Goal: Task Accomplishment & Management: Manage account settings

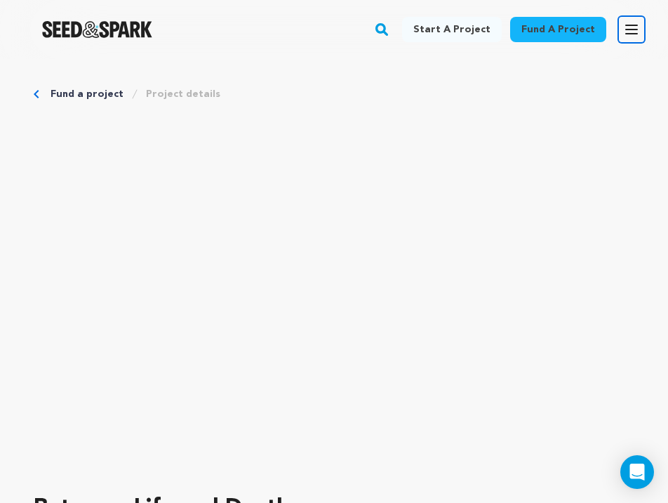
click at [635, 37] on icon "button" at bounding box center [631, 29] width 17 height 17
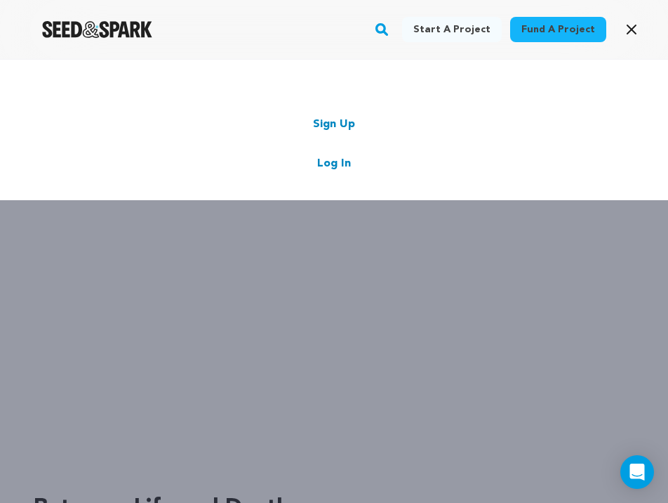
click at [418, 155] on div "Sign Up Log In" at bounding box center [334, 144] width 584 height 56
click at [338, 157] on link "Log In" at bounding box center [334, 163] width 34 height 17
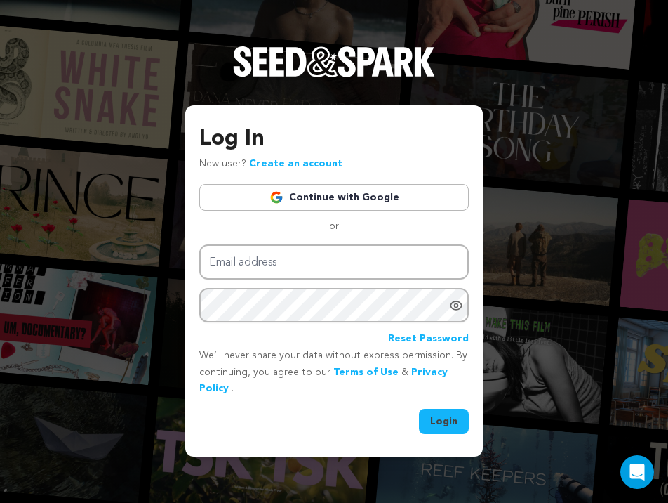
click at [347, 192] on link "Continue with Google" at bounding box center [334, 197] width 270 height 27
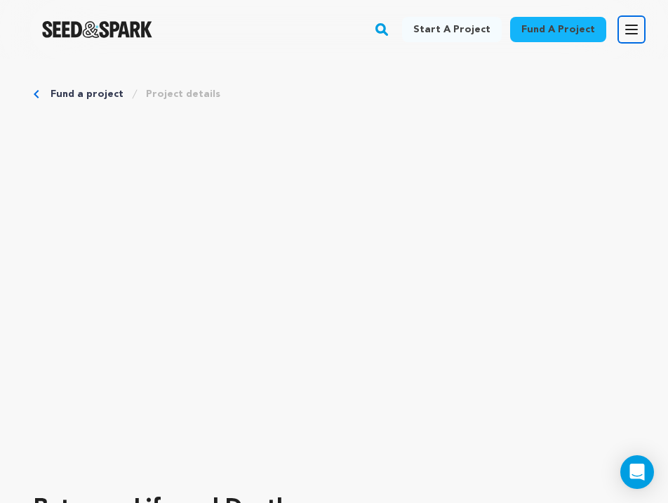
click at [632, 29] on icon "button" at bounding box center [631, 29] width 11 height 8
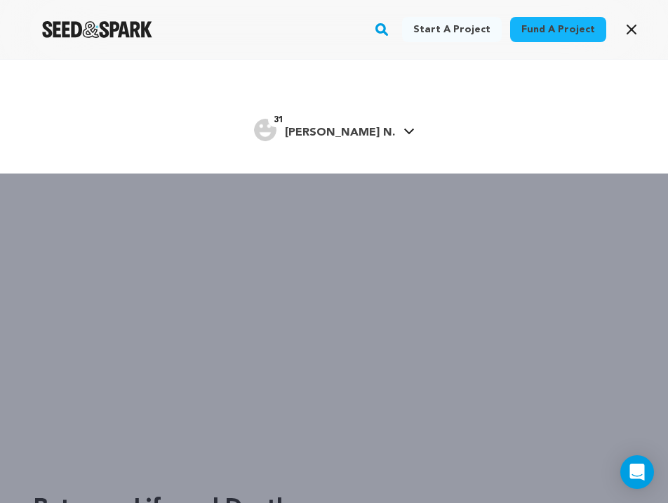
click at [374, 133] on span "[PERSON_NAME] N." at bounding box center [340, 132] width 110 height 11
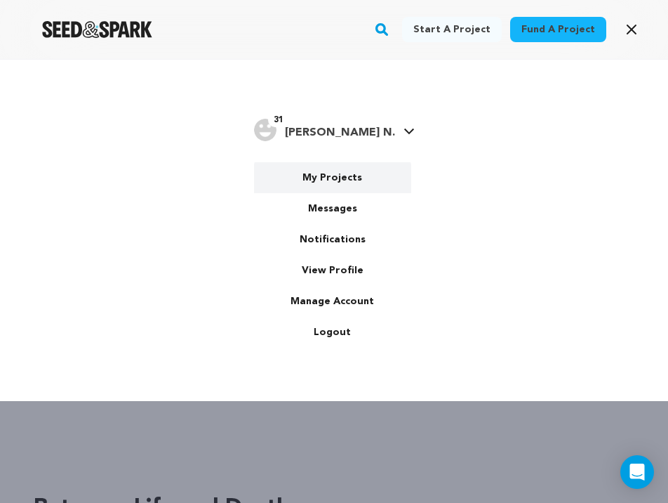
click at [347, 182] on link "My Projects" at bounding box center [332, 177] width 157 height 31
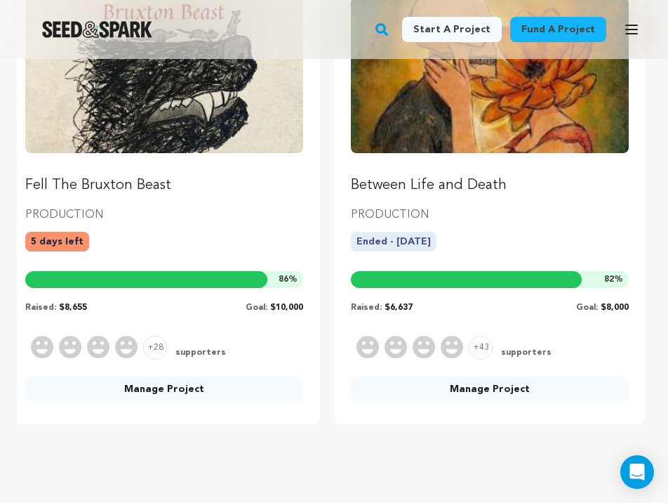
scroll to position [229, 0]
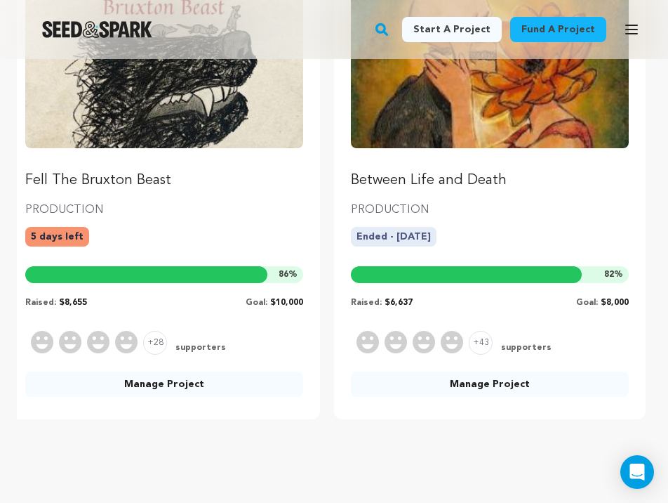
click at [482, 388] on link "Manage Project" at bounding box center [490, 383] width 278 height 25
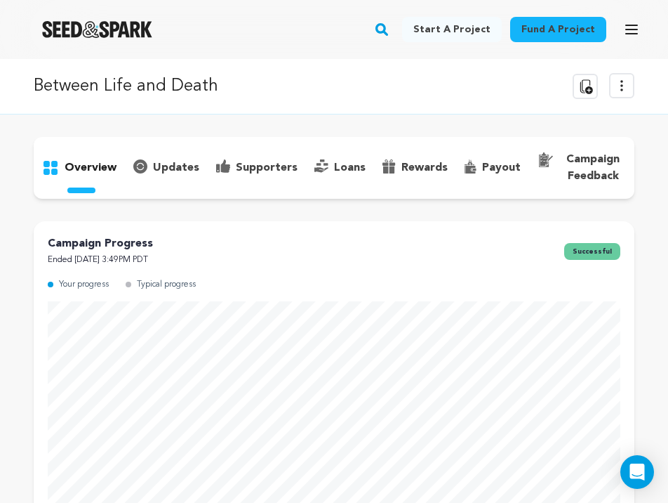
click at [242, 161] on p "supporters" at bounding box center [267, 167] width 62 height 17
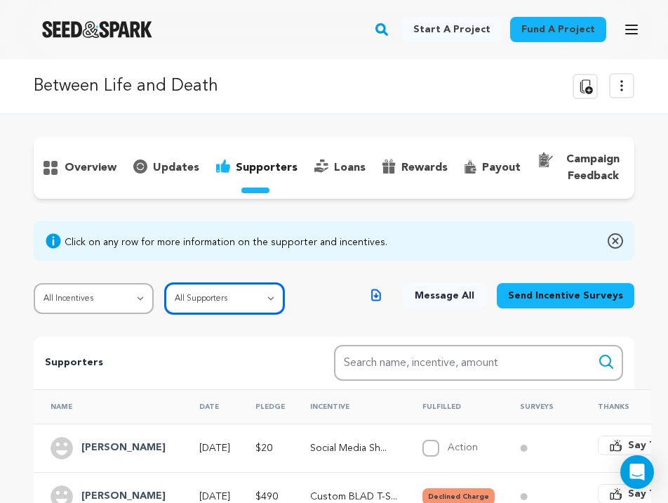
click at [251, 303] on select "All Supporters Survey not sent Survey incomplete Survey complete Incentive not …" at bounding box center [225, 298] width 120 height 31
select select "pledge_incomplete"
click at [166, 283] on select "All Supporters Survey not sent Survey incomplete Survey complete Incentive not …" at bounding box center [225, 298] width 120 height 31
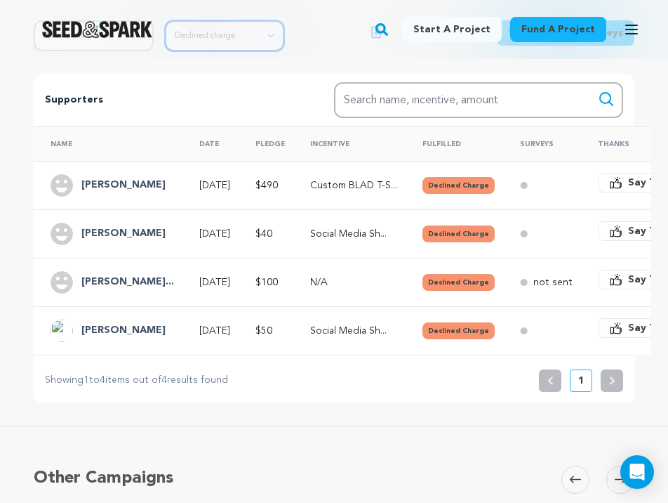
scroll to position [272, 0]
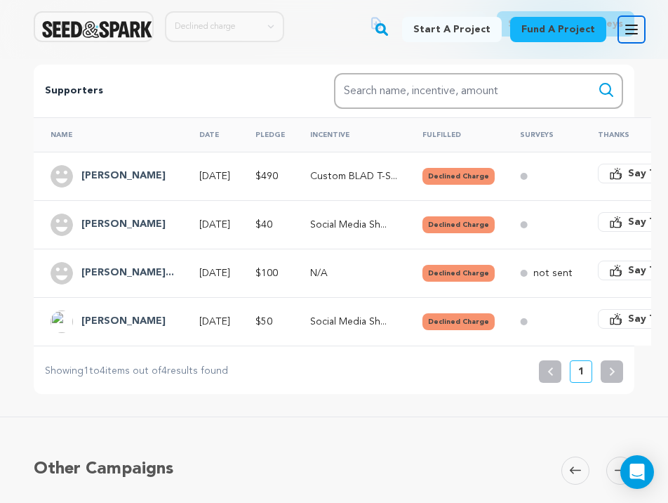
click at [630, 35] on icon "button" at bounding box center [631, 29] width 17 height 17
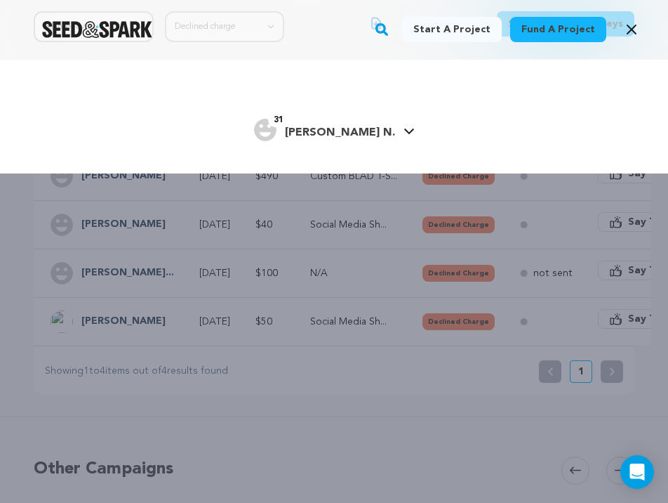
click at [353, 127] on span "[PERSON_NAME] N." at bounding box center [340, 132] width 110 height 11
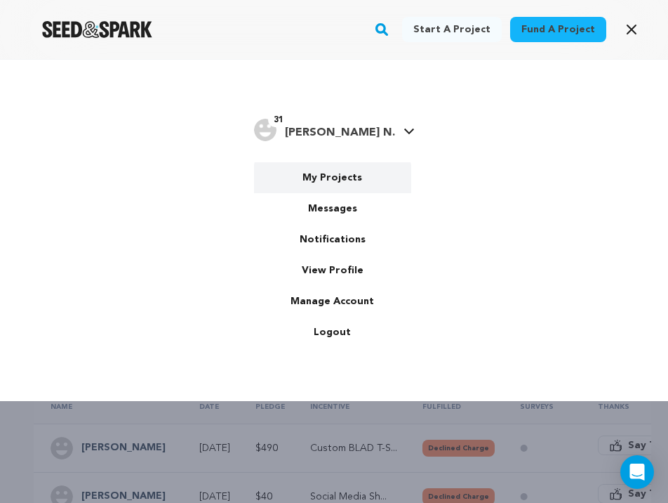
click at [350, 182] on link "My Projects" at bounding box center [332, 177] width 157 height 31
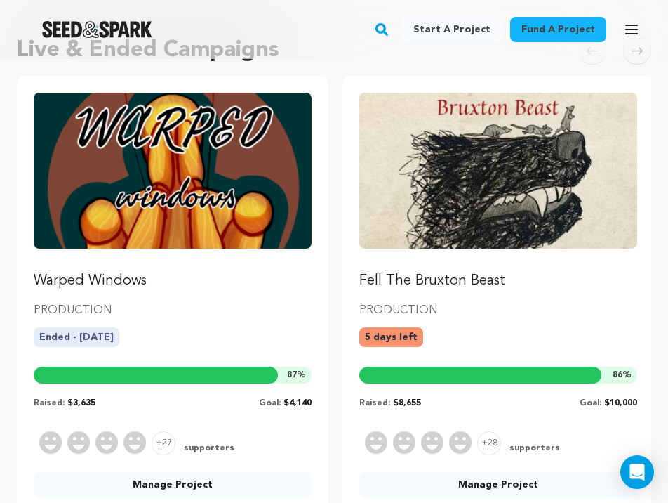
scroll to position [164, 0]
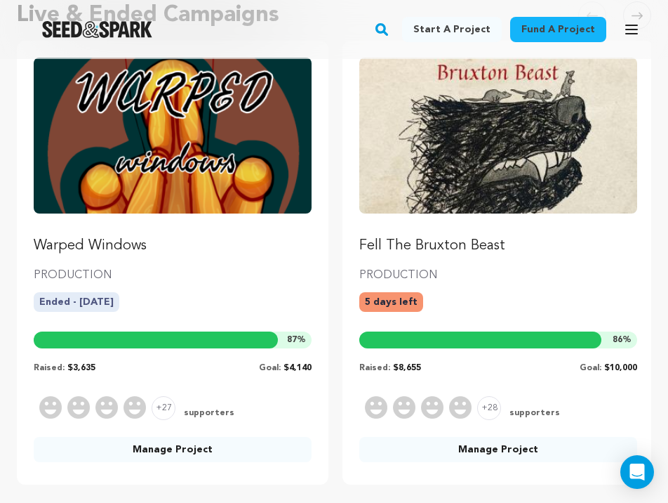
click at [169, 445] on link "Manage Project" at bounding box center [173, 449] width 278 height 25
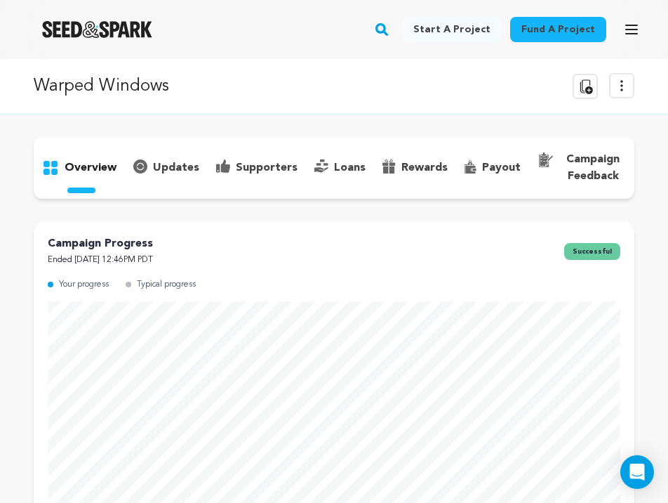
click at [248, 159] on p "supporters" at bounding box center [267, 167] width 62 height 17
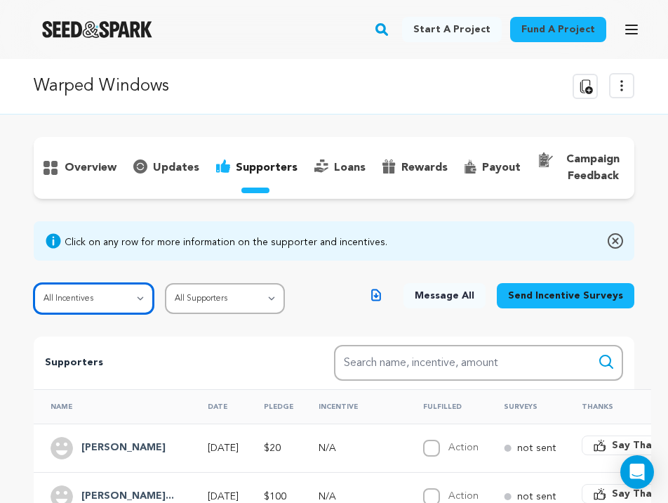
click at [135, 297] on select "All Incentives Social Media Shoutout BTS Access Puppet Illustration Preproducti…" at bounding box center [94, 298] width 120 height 31
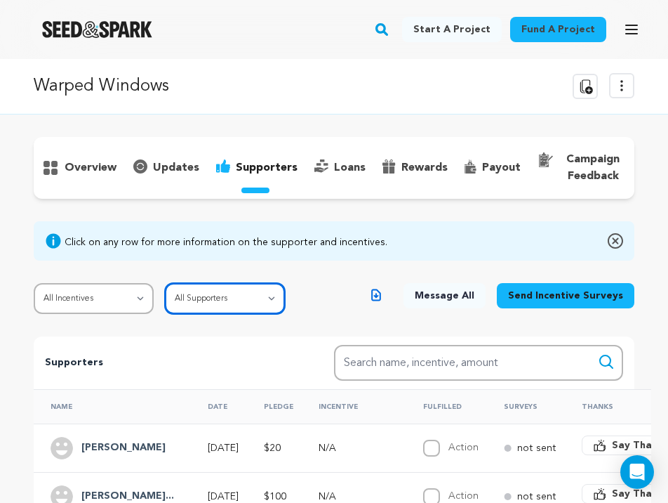
click at [238, 298] on select "All Supporters Survey not sent Survey incomplete Survey complete Incentive not …" at bounding box center [225, 298] width 120 height 31
select select "pledge_incomplete"
click at [167, 283] on select "All Supporters Survey not sent Survey incomplete Survey complete Incentive not …" at bounding box center [225, 298] width 120 height 31
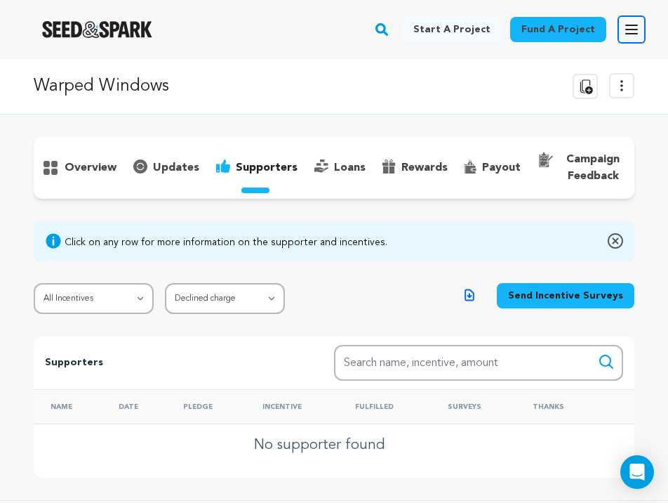
click at [636, 22] on icon "button" at bounding box center [631, 29] width 17 height 17
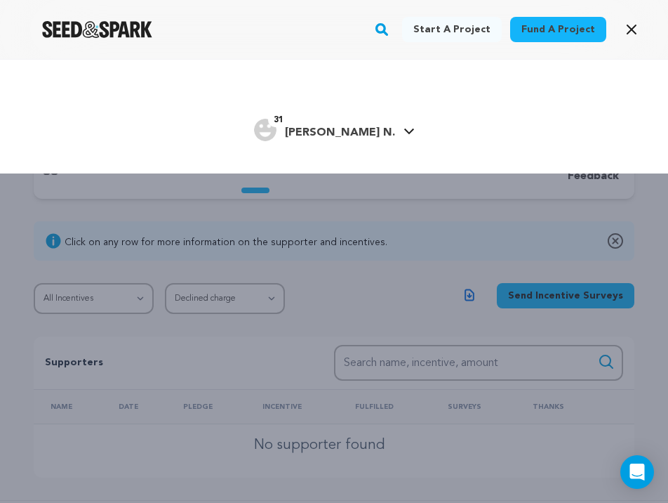
click at [404, 131] on icon at bounding box center [409, 131] width 11 height 7
click at [439, 272] on div "Start a project Fund a project 31" at bounding box center [334, 310] width 668 height 503
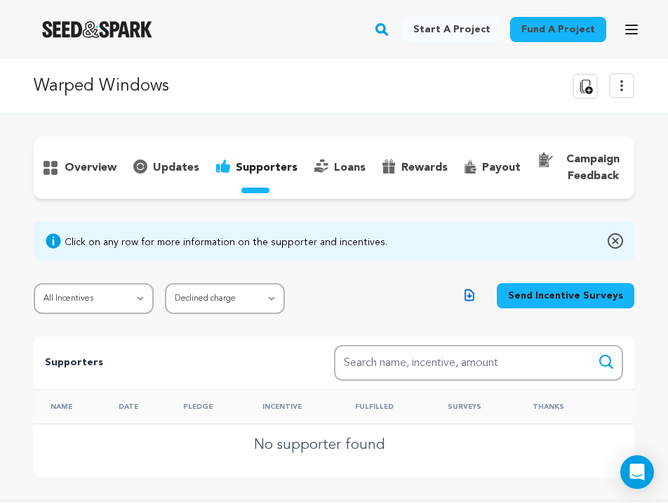
click at [67, 41] on div at bounding box center [97, 29] width 194 height 37
click at [75, 34] on img "Seed&Spark Homepage" at bounding box center [97, 29] width 110 height 17
